Goal: Find specific page/section: Find specific page/section

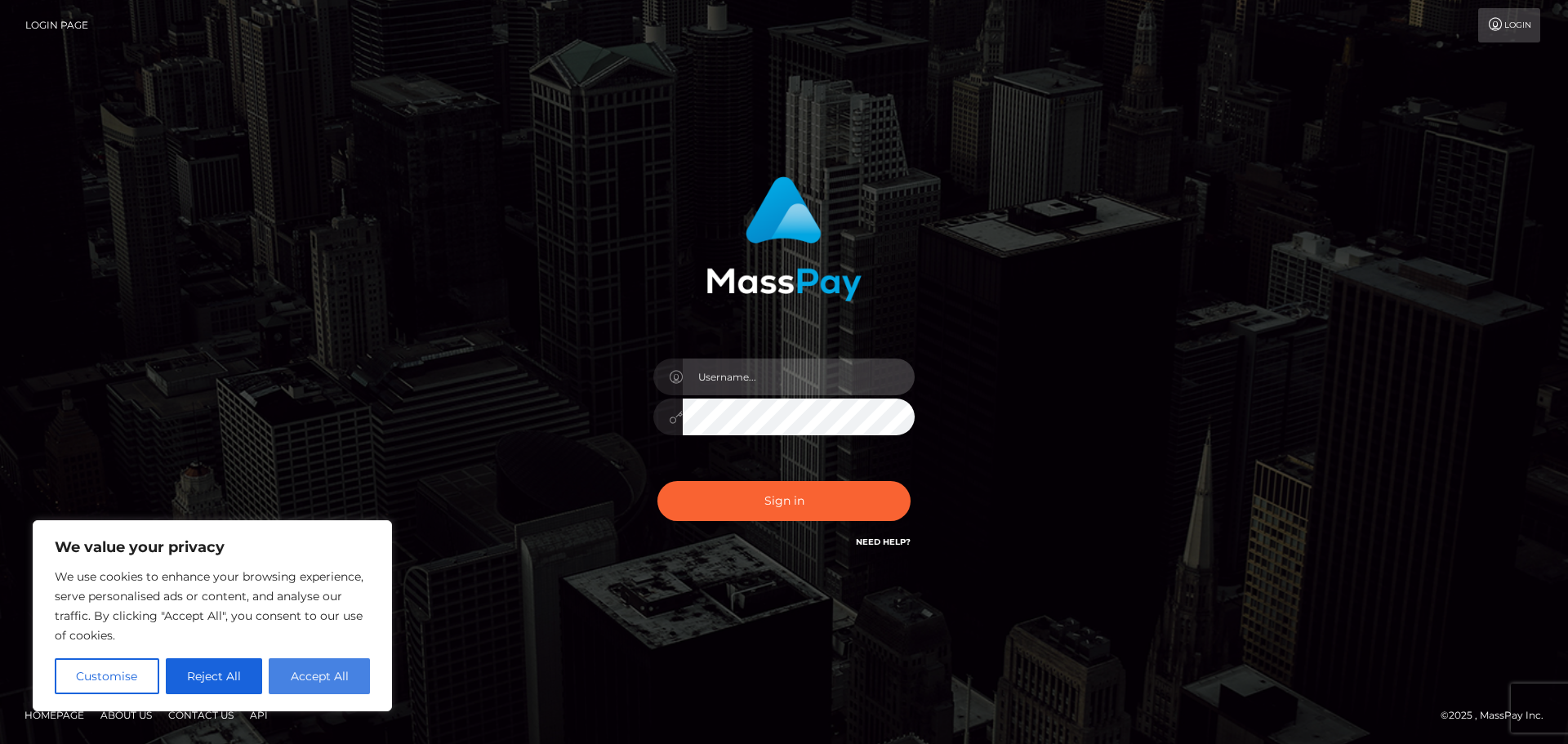
type input "felip.great"
drag, startPoint x: 329, startPoint y: 671, endPoint x: 435, endPoint y: 632, distance: 112.9
click at [329, 671] on button "Accept All" at bounding box center [319, 675] width 101 height 36
checkbox input "true"
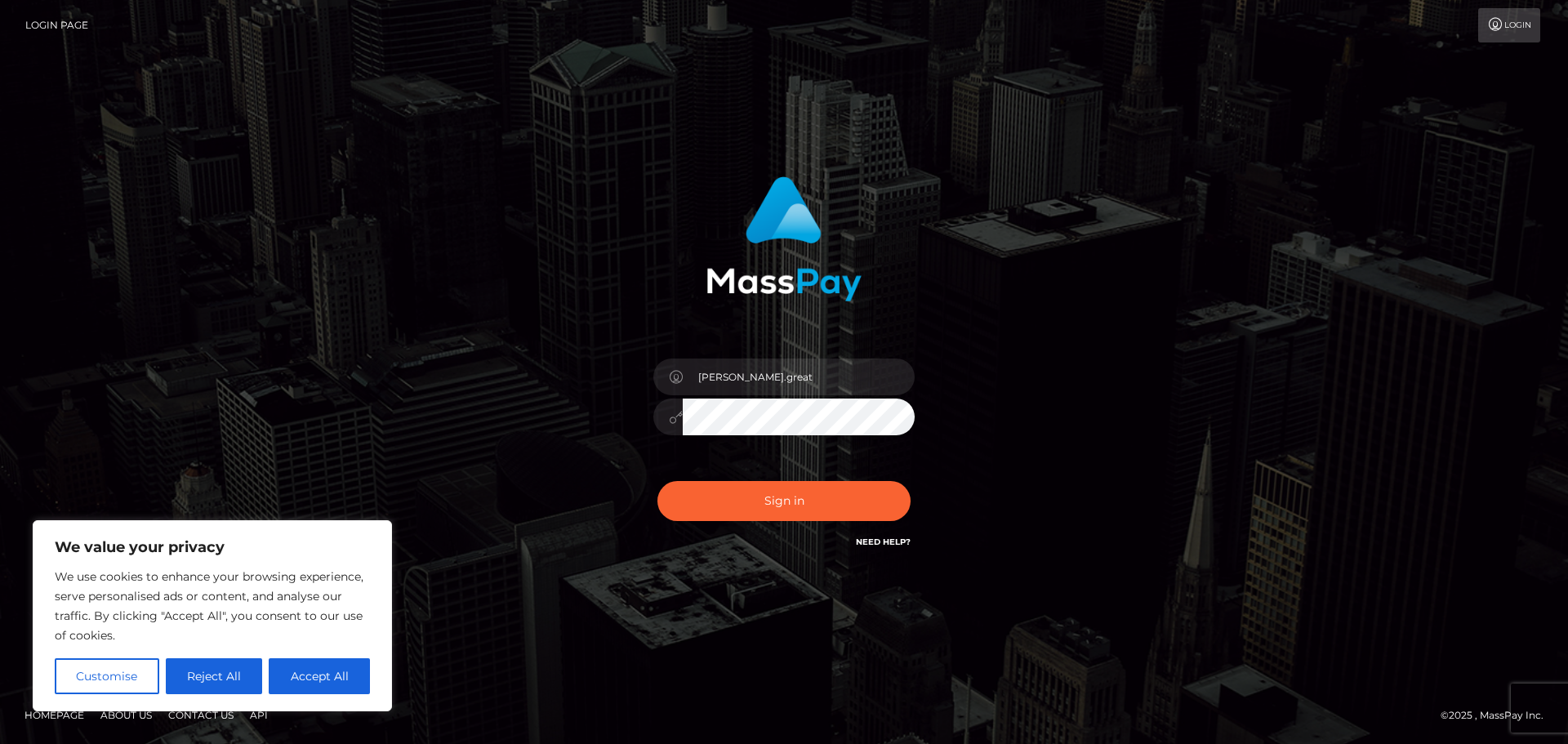
checkbox input "true"
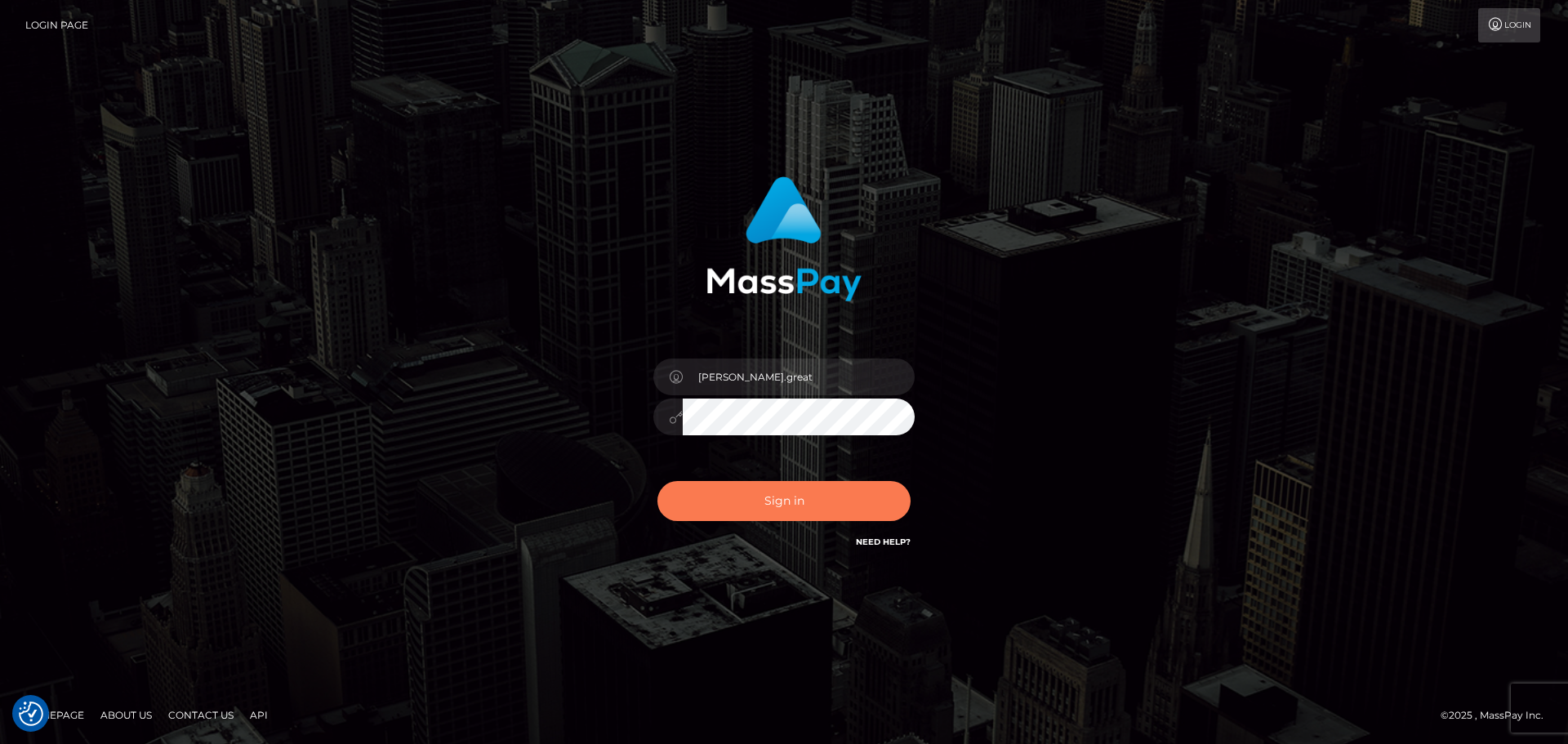
click at [844, 496] on button "Sign in" at bounding box center [784, 501] width 253 height 40
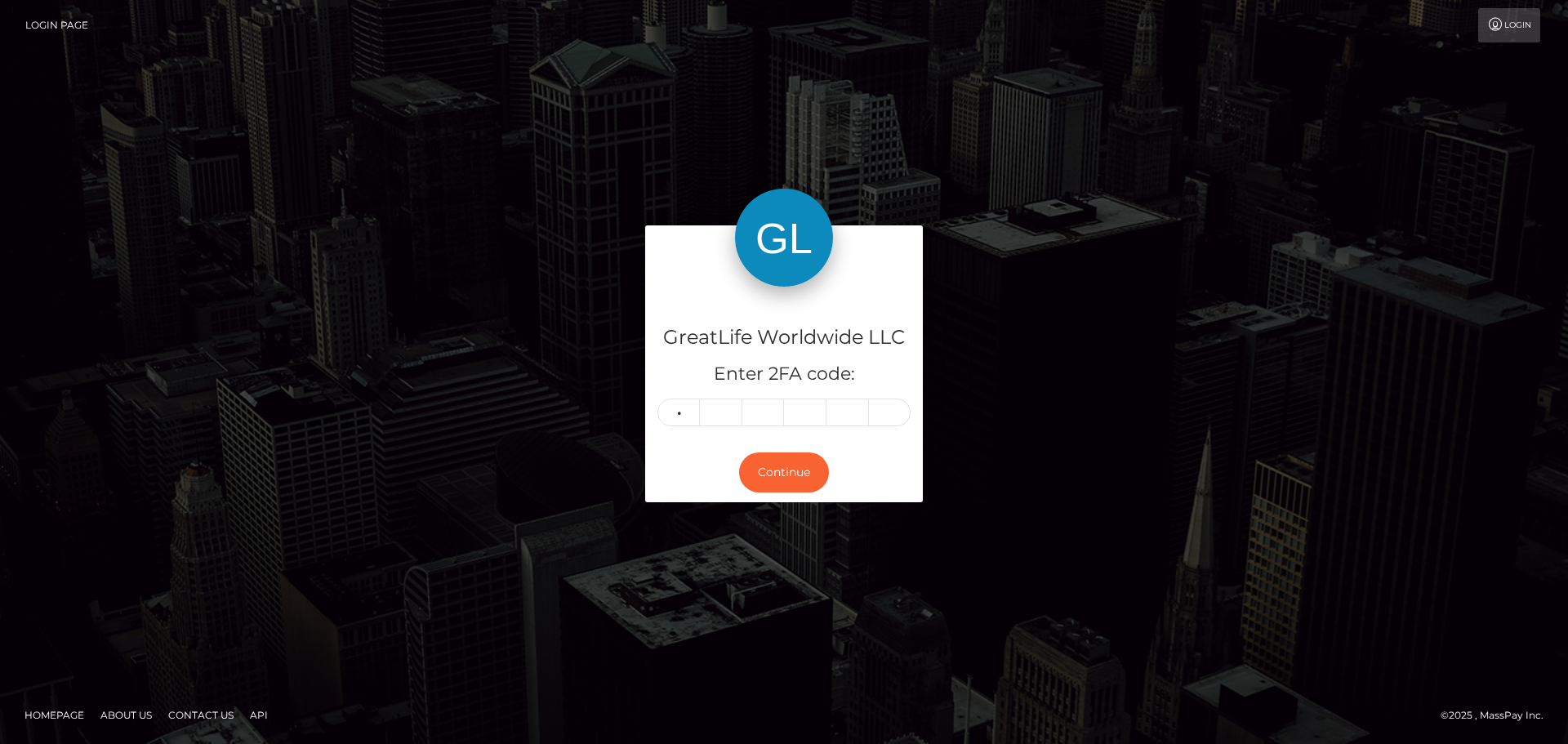
type input "3"
type input "9"
type input "7"
type input "4"
type input "2"
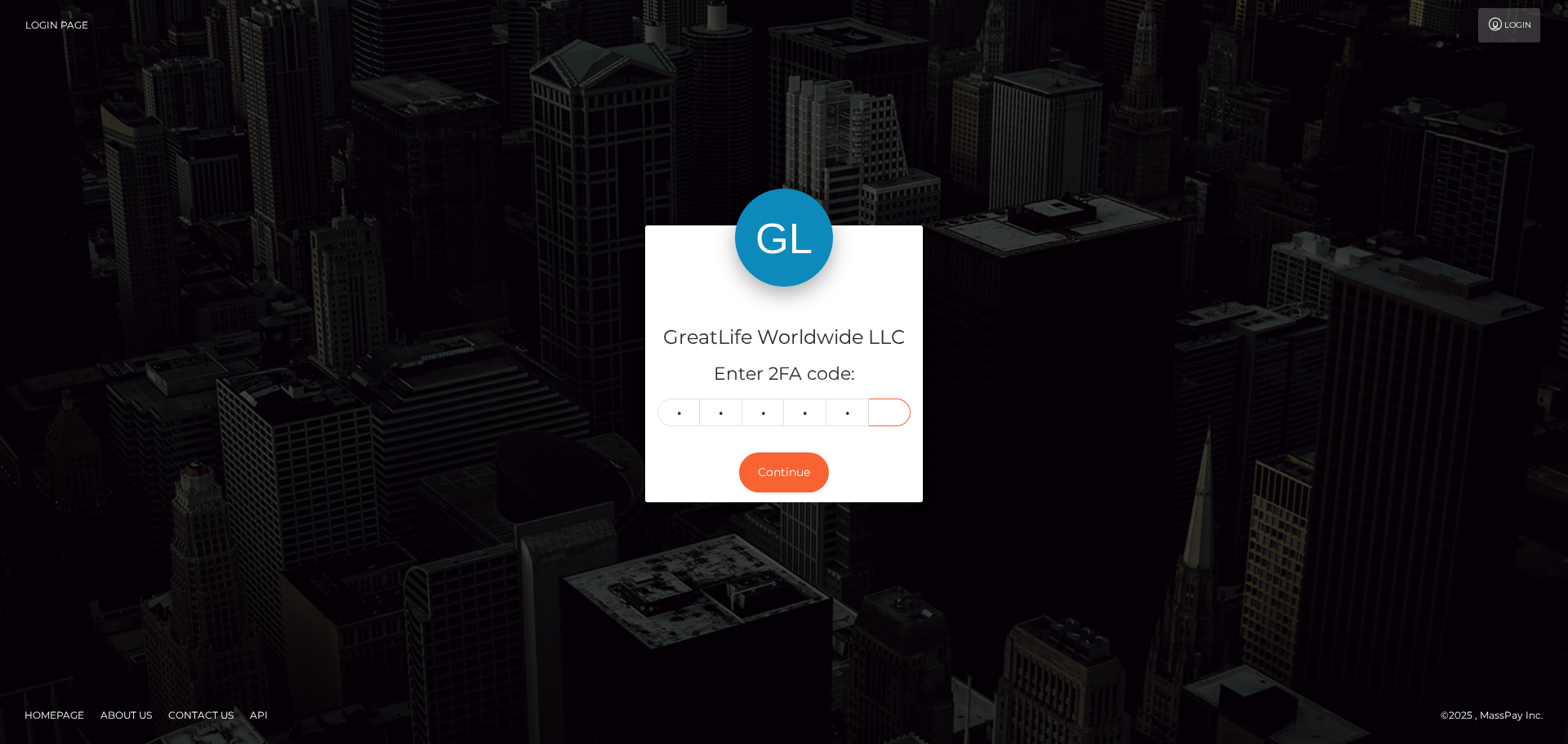
type input "1"
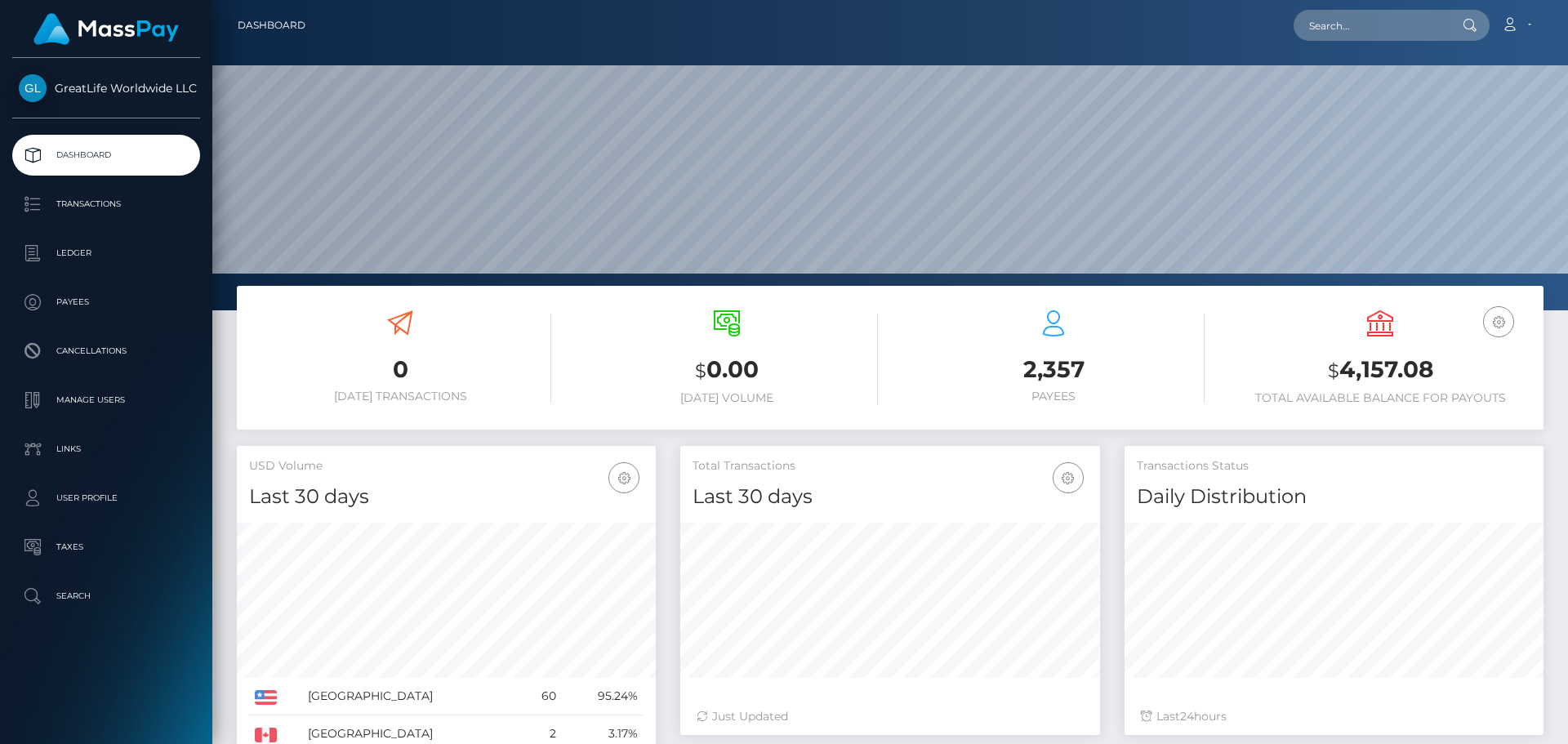
scroll to position [290, 419]
click at [1355, 22] on input "text" at bounding box center [1370, 26] width 153 height 31
click at [1389, 29] on input "text" at bounding box center [1370, 26] width 153 height 31
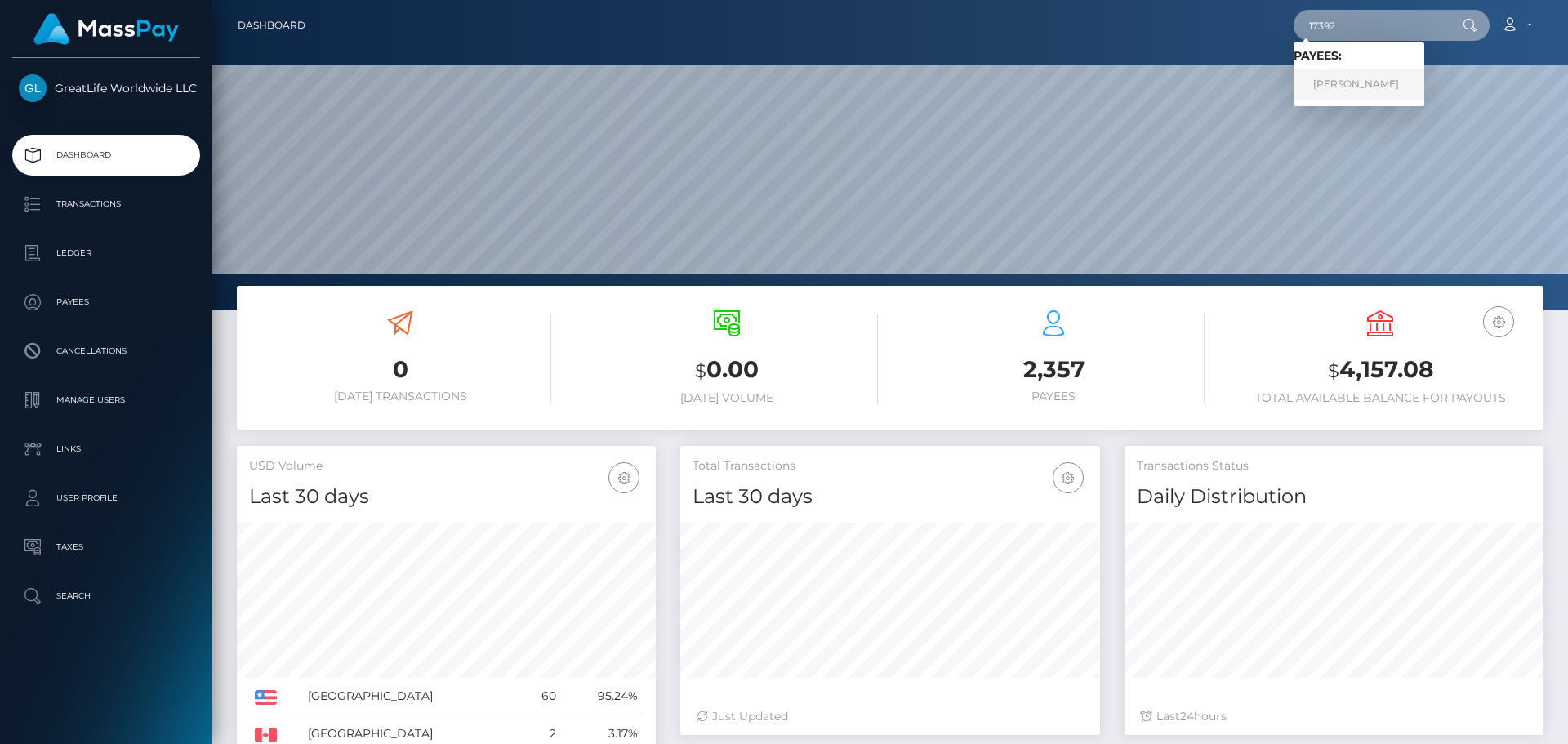
type input "17392"
click at [1381, 81] on link "Wilma Reynolds" at bounding box center [1358, 84] width 131 height 30
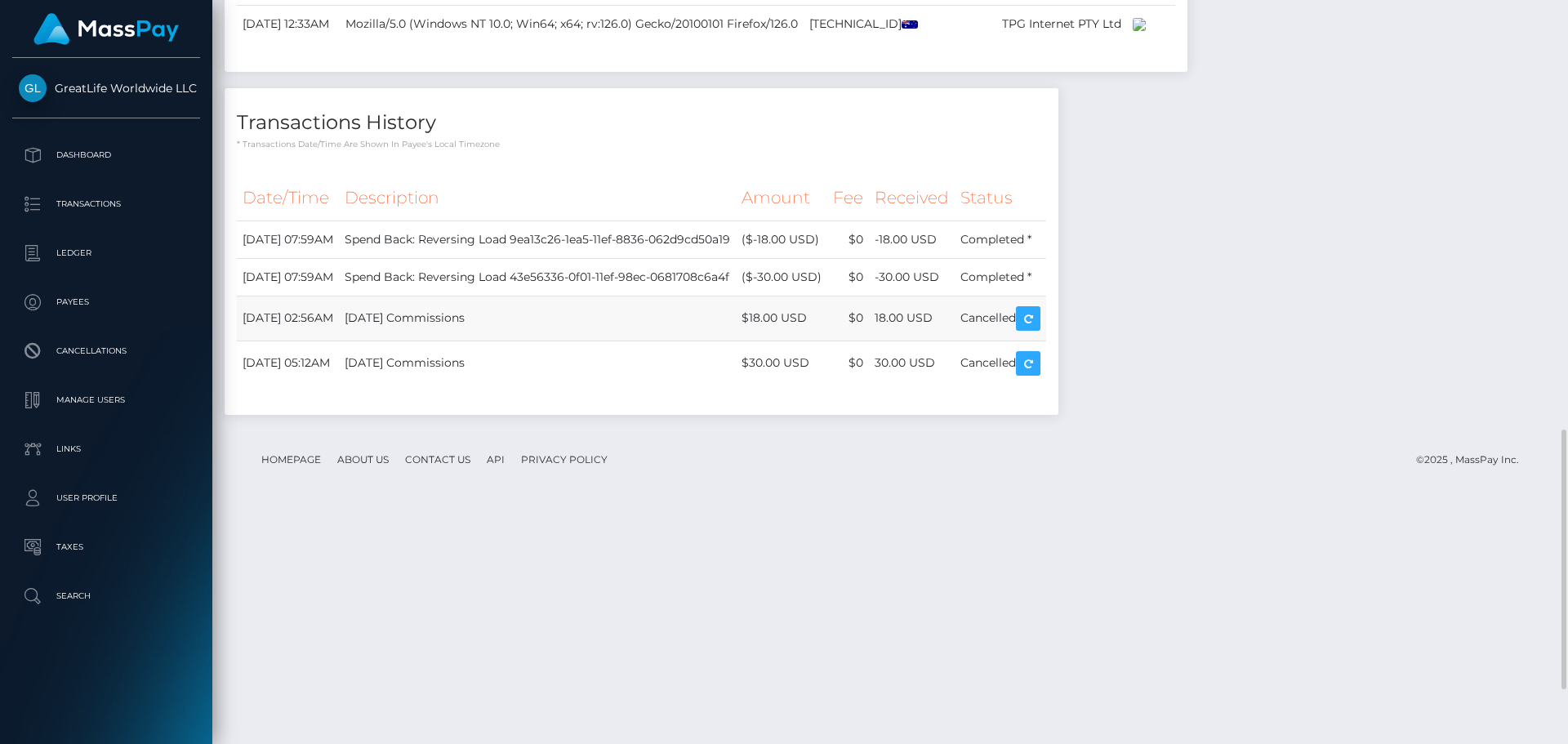
scroll to position [1380, 0]
